Goal: Navigation & Orientation: Understand site structure

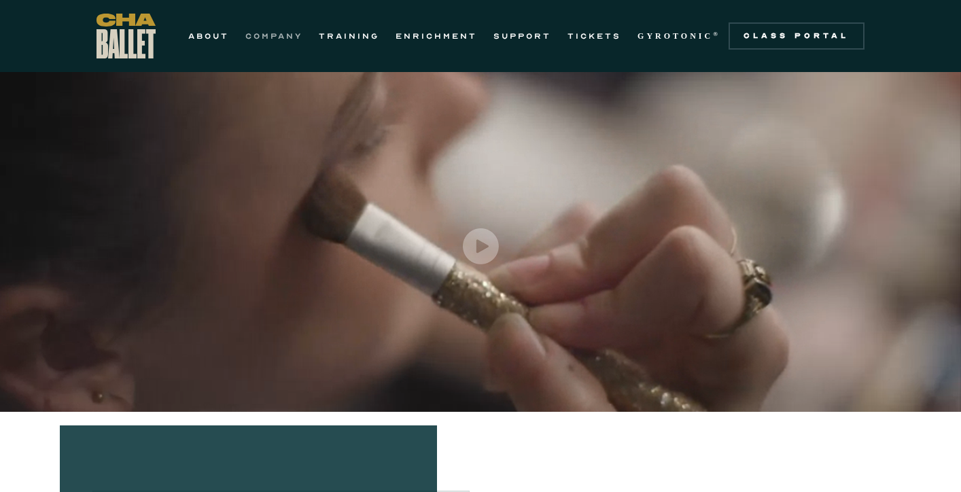
click at [268, 37] on link "COMPANY" at bounding box center [273, 36] width 57 height 16
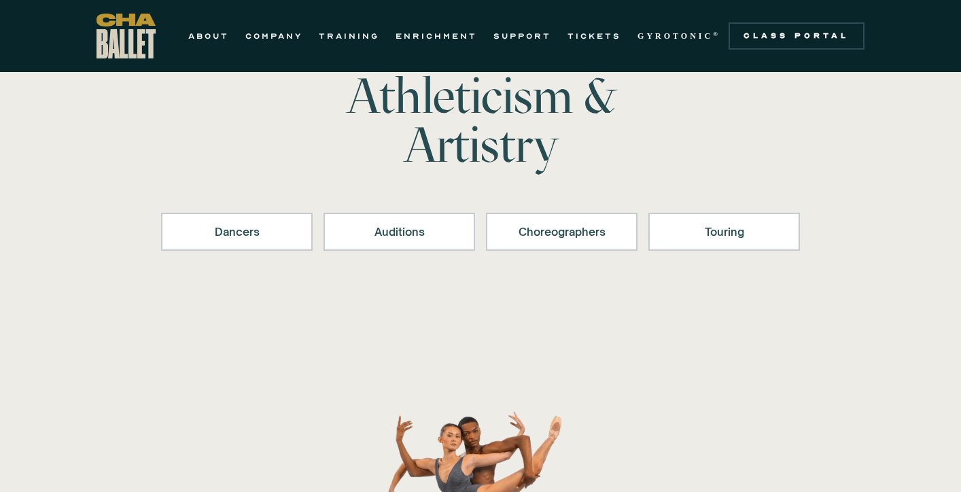
scroll to position [82, 0]
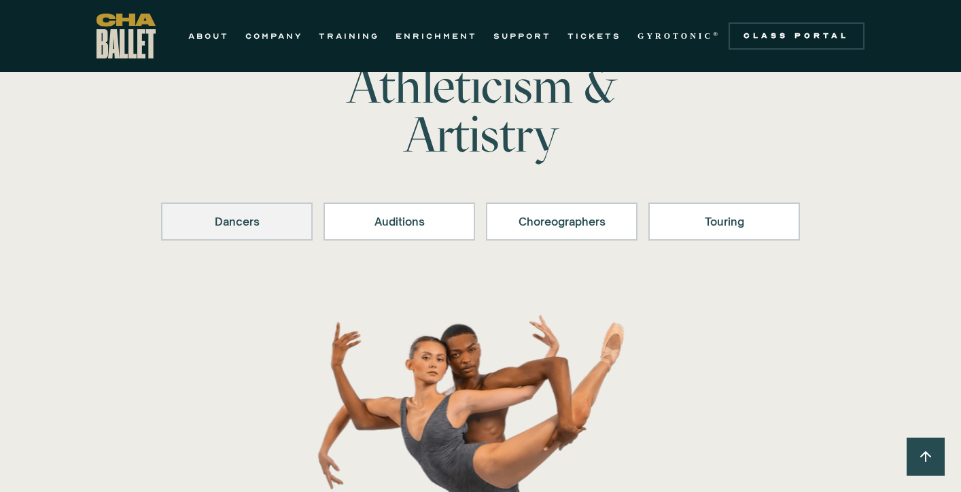
click at [250, 219] on div "Dancers" at bounding box center [237, 221] width 116 height 16
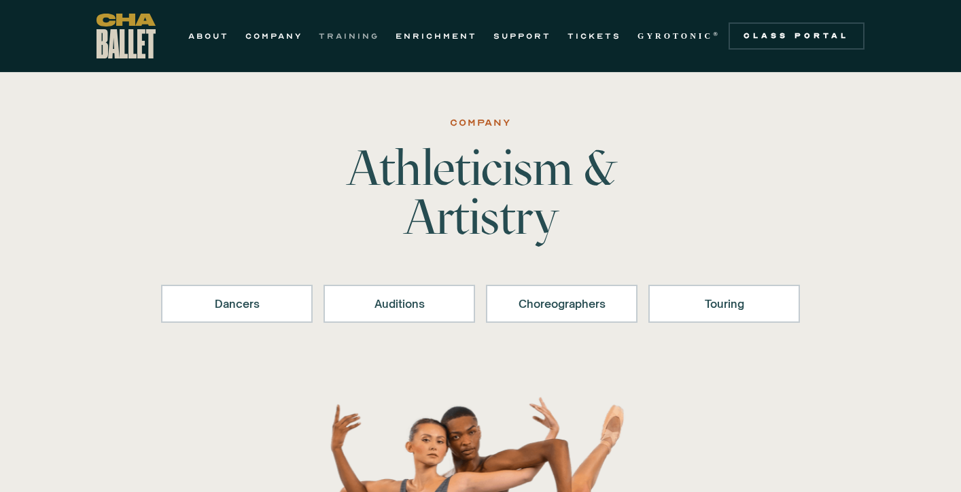
click at [371, 33] on link "TRAINING" at bounding box center [349, 36] width 60 height 16
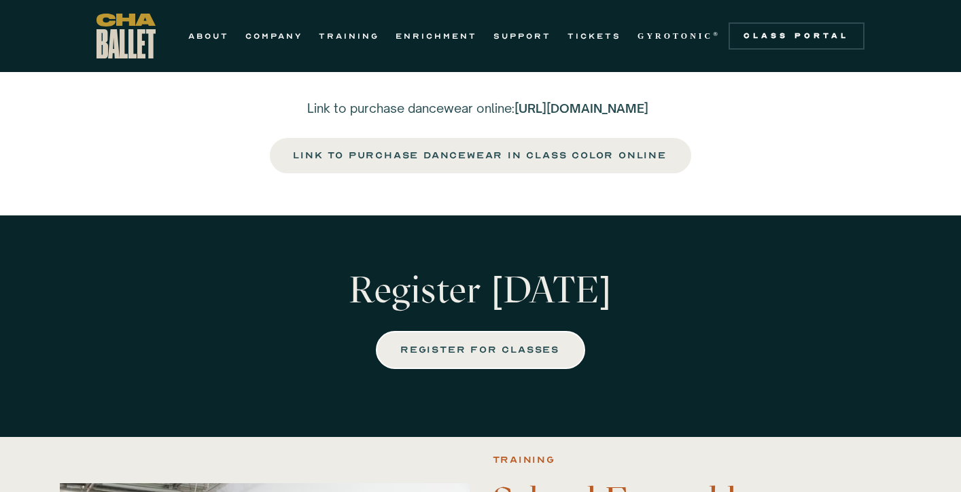
scroll to position [2305, 0]
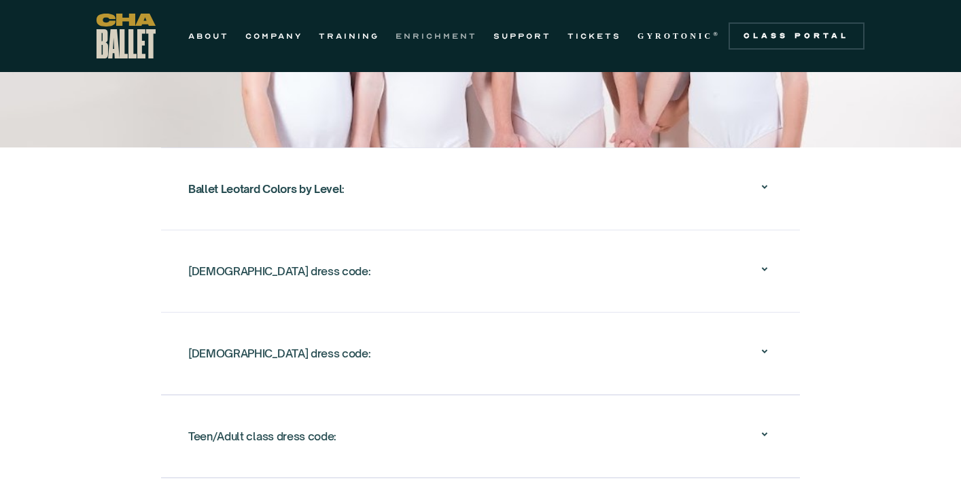
click at [453, 33] on link "ENRICHMENT" at bounding box center [436, 36] width 82 height 16
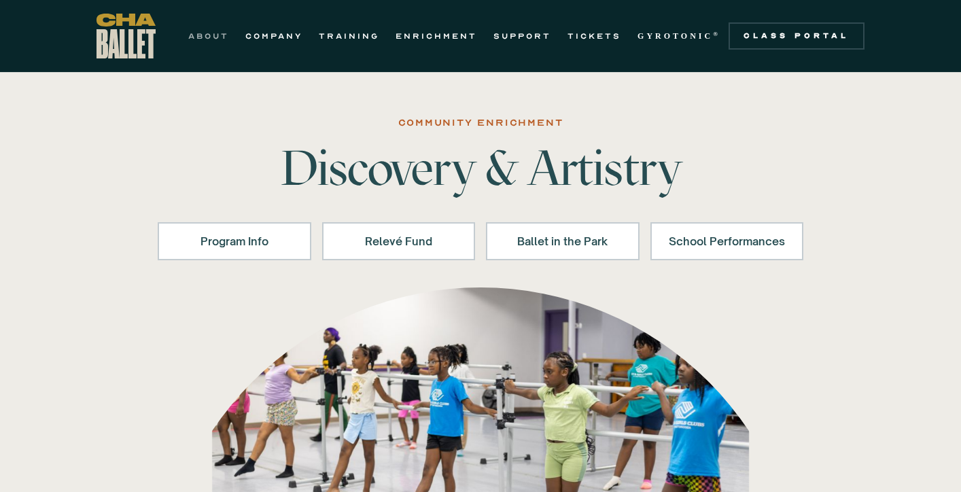
click at [209, 34] on link "ABOUT" at bounding box center [208, 36] width 41 height 16
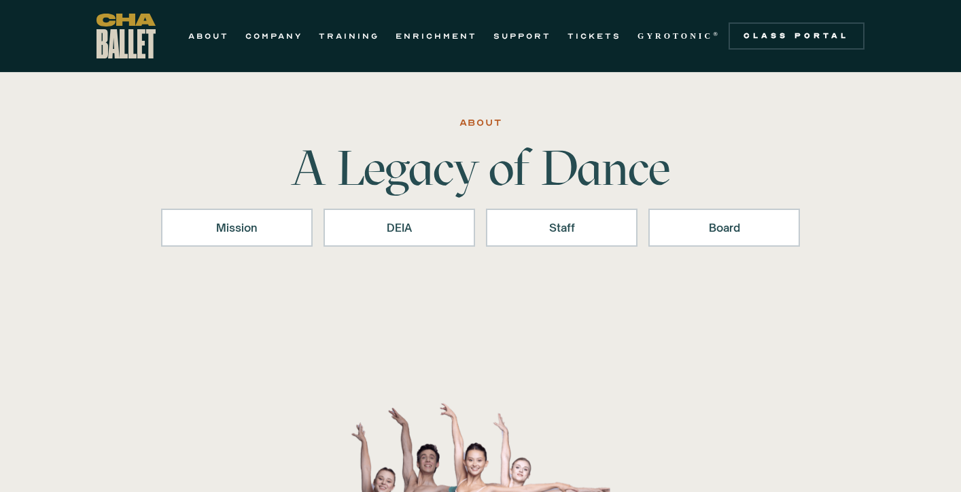
click at [109, 39] on img "home" at bounding box center [125, 36] width 59 height 45
